Goal: Task Accomplishment & Management: Manage account settings

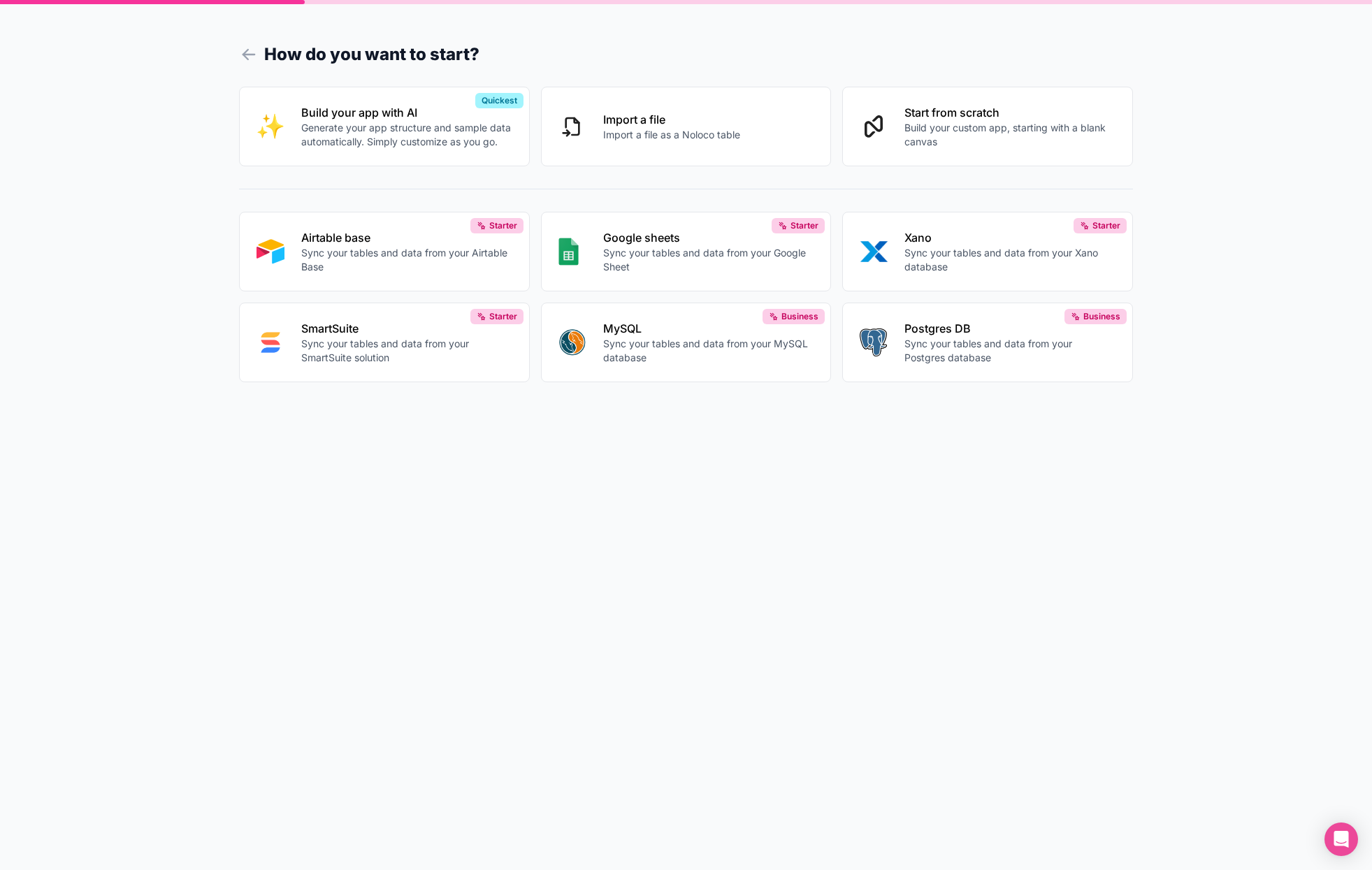
click at [250, 48] on icon at bounding box center [248, 54] width 19 height 19
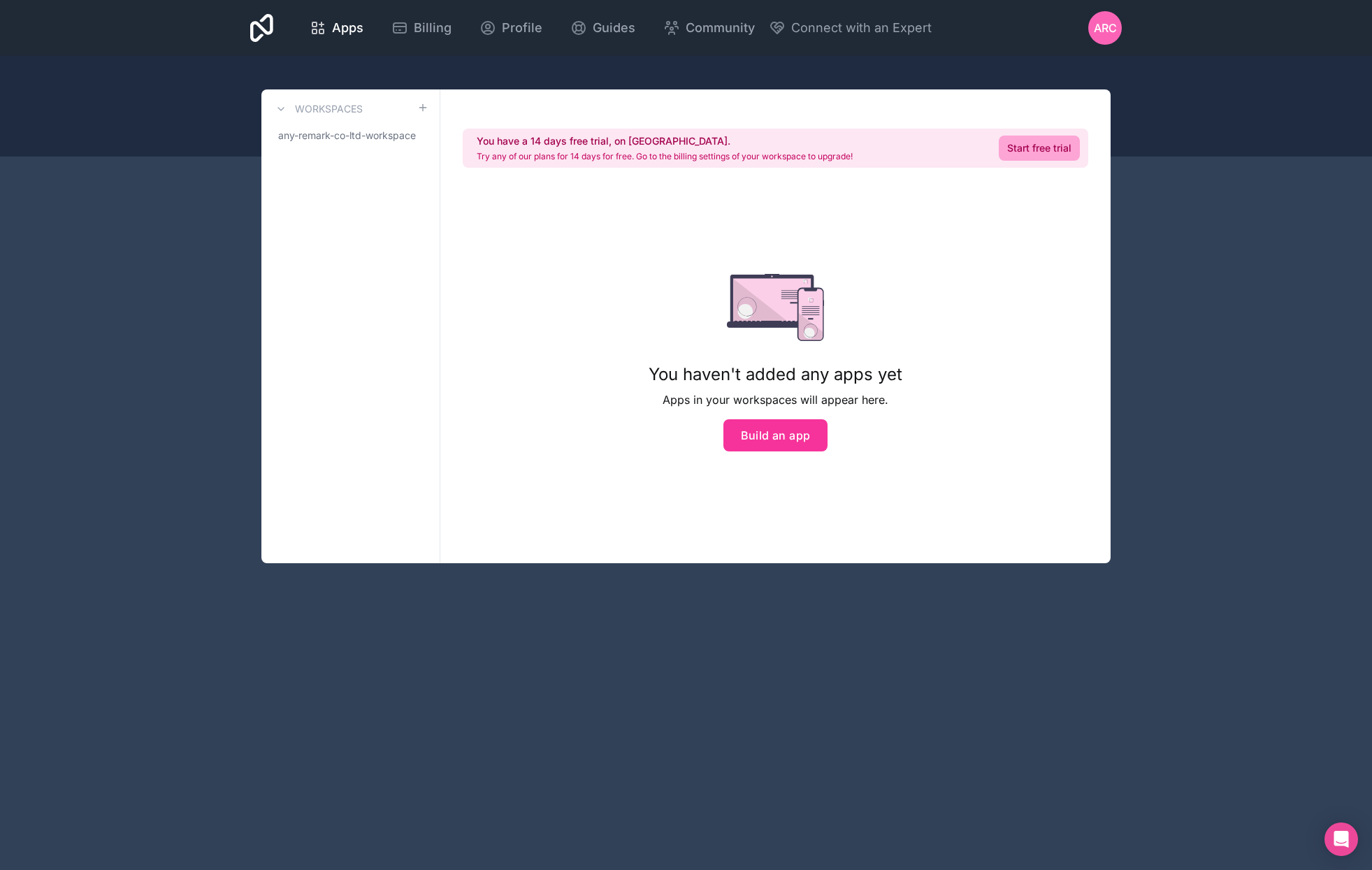
click at [1100, 30] on span "ARC" at bounding box center [1106, 27] width 23 height 17
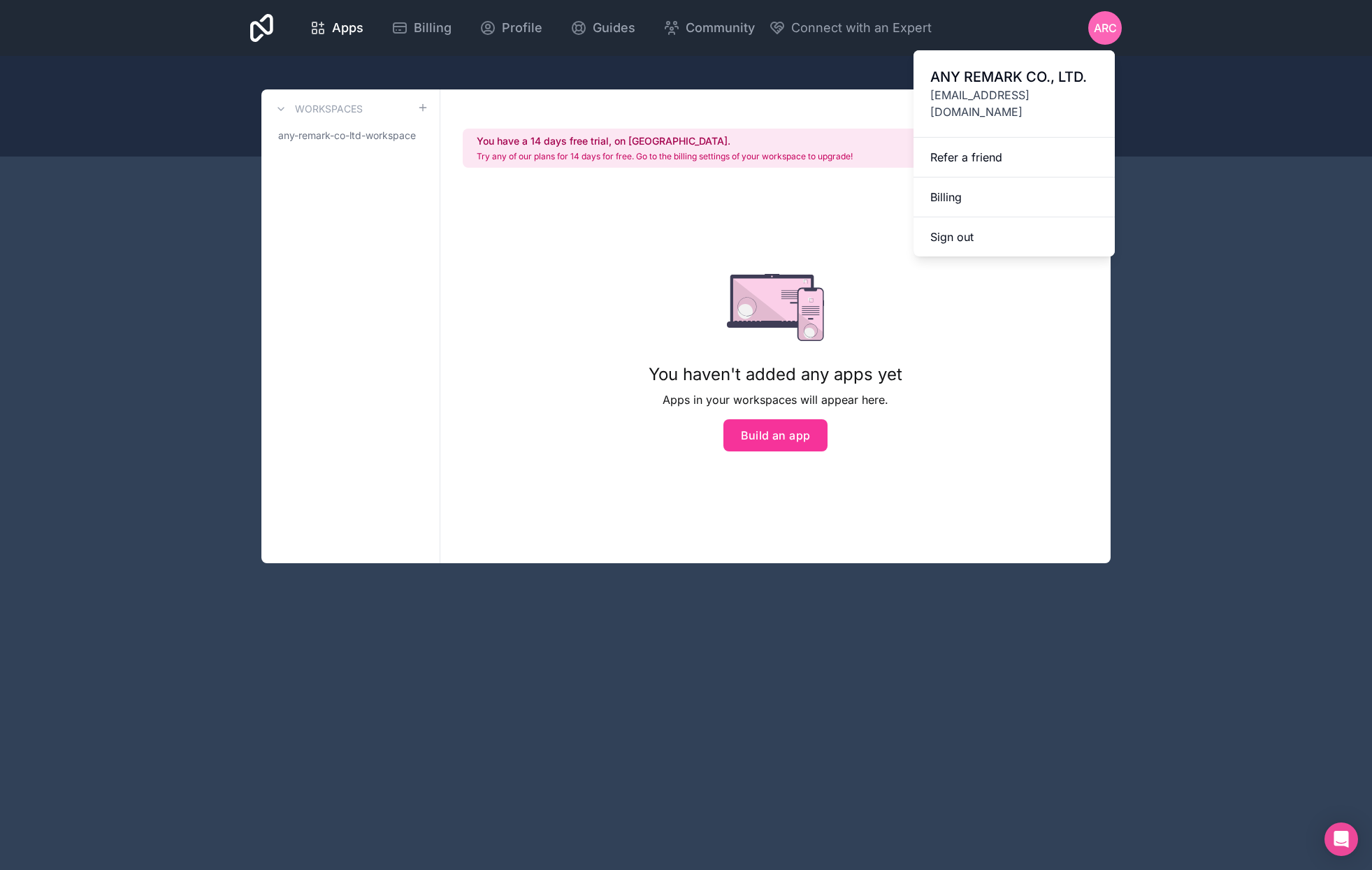
click at [1041, 72] on span "ANY REMARK CO., LTD." at bounding box center [1014, 76] width 168 height 19
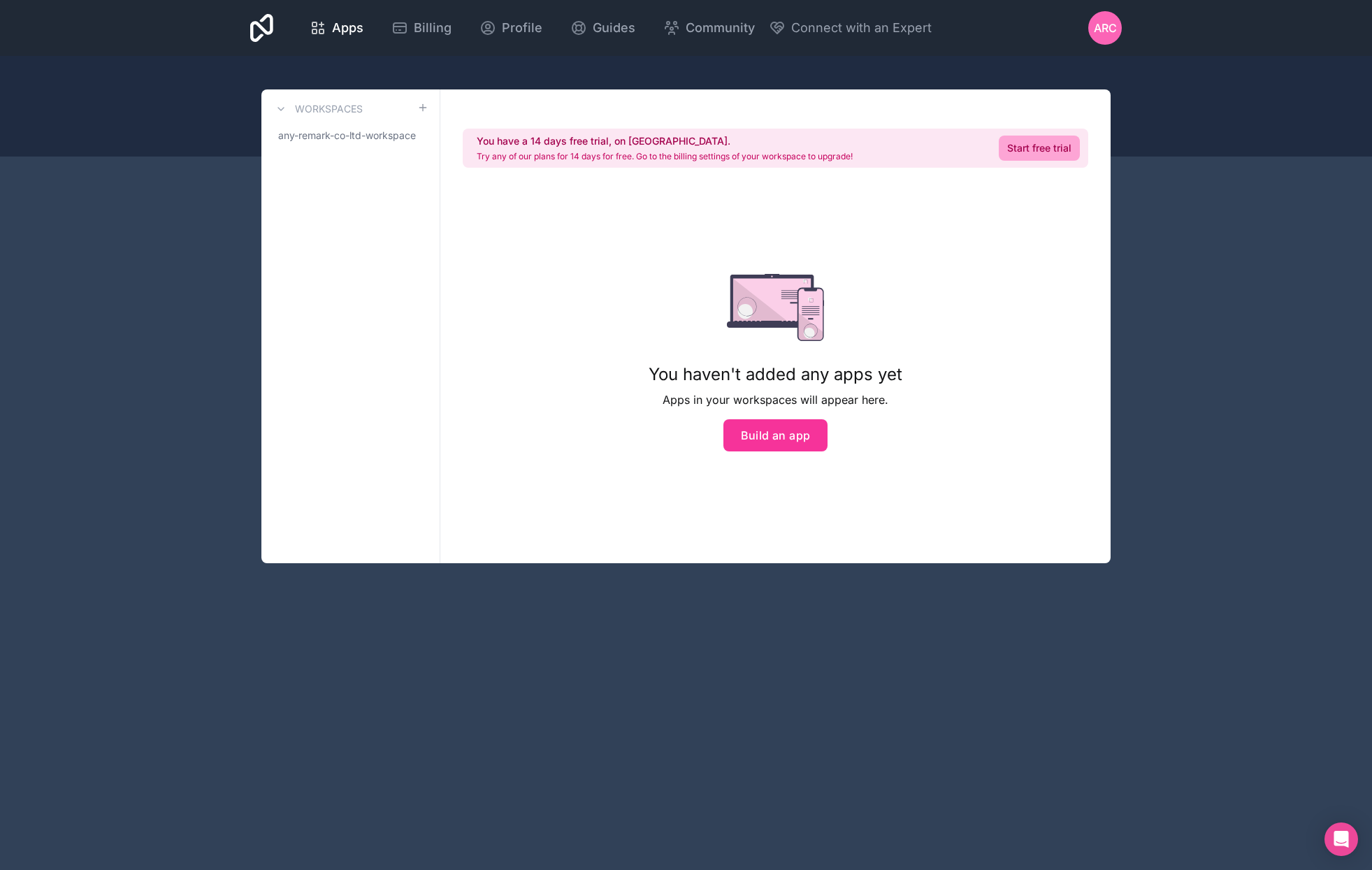
click at [253, 20] on icon at bounding box center [262, 28] width 23 height 34
click at [495, 32] on div "Profile" at bounding box center [510, 27] width 63 height 19
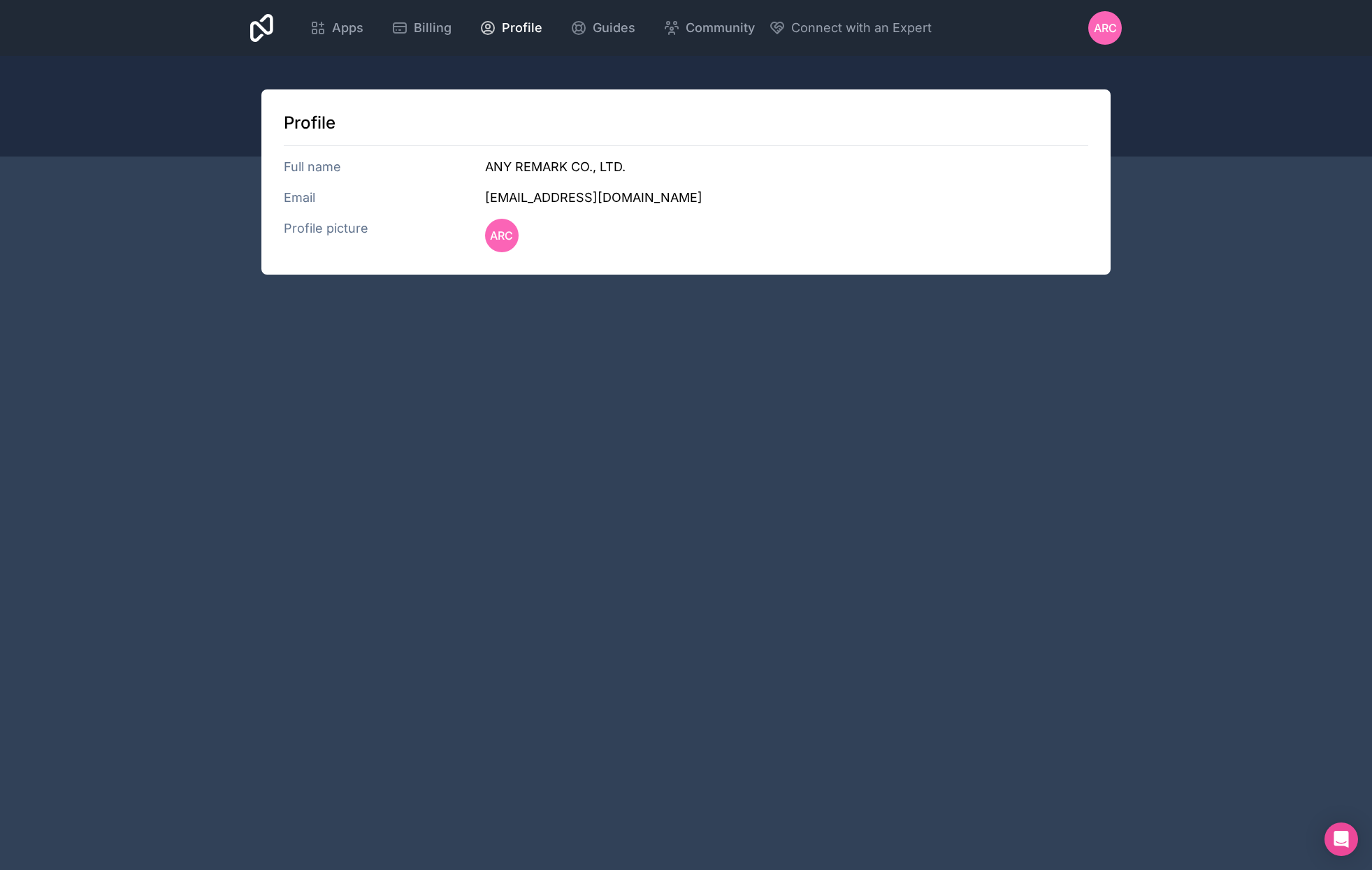
click at [303, 193] on h3 "Email" at bounding box center [384, 197] width 202 height 19
click at [315, 218] on div "Profile Full name ANY REMARK CO., LTD. Email [EMAIL_ADDRESS][DOMAIN_NAME] Profi…" at bounding box center [686, 181] width 849 height 185
click at [302, 224] on h3 "Profile picture" at bounding box center [384, 235] width 202 height 34
